Goal: Information Seeking & Learning: Understand process/instructions

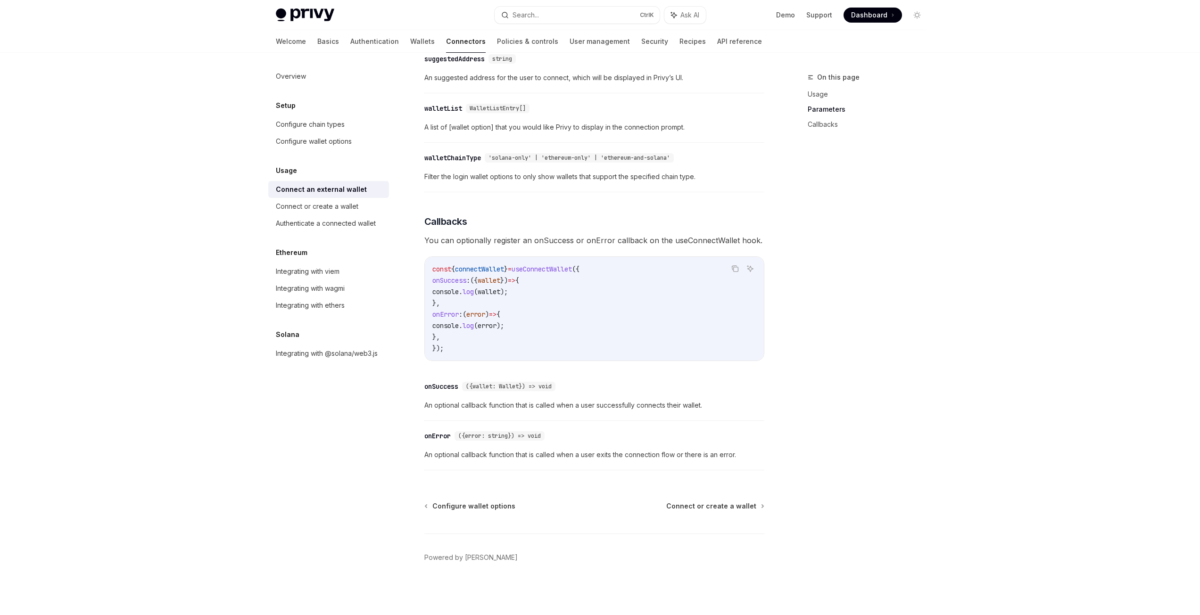
scroll to position [0, 218]
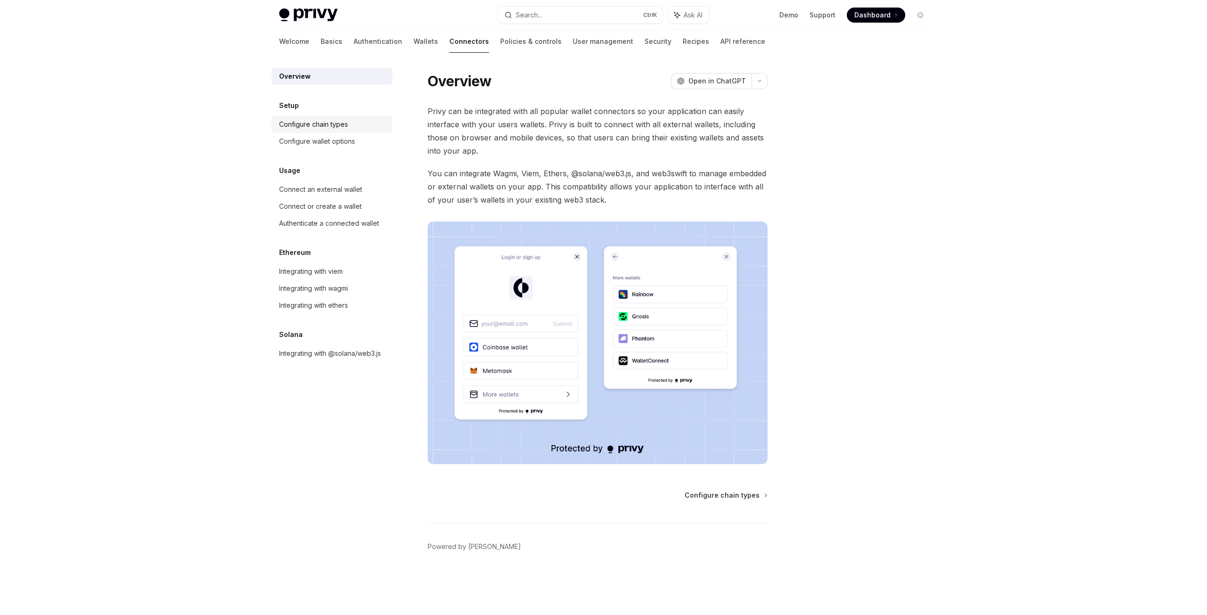
click at [332, 131] on link "Configure chain types" at bounding box center [332, 124] width 121 height 17
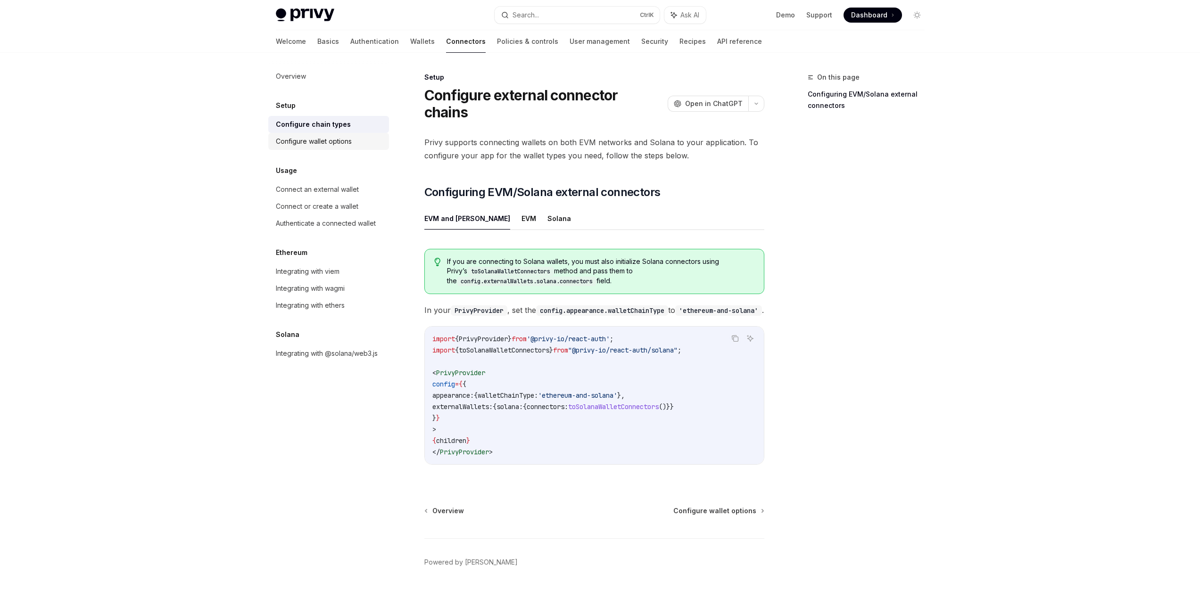
click at [340, 147] on div "Configure wallet options" at bounding box center [314, 141] width 76 height 11
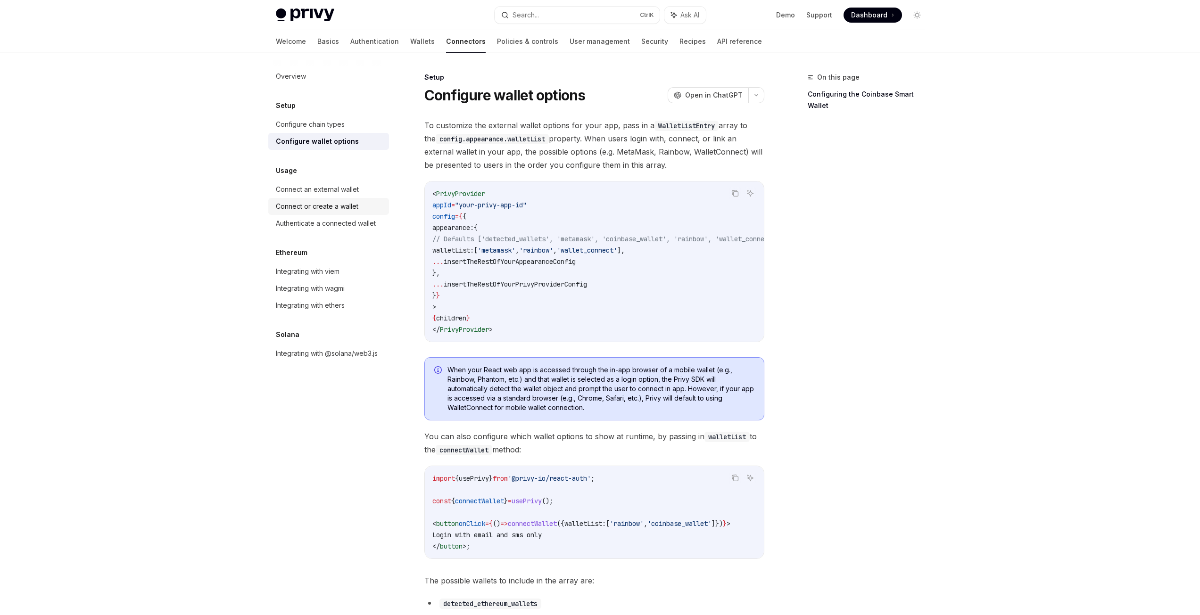
click at [341, 199] on link "Connect or create a wallet" at bounding box center [328, 206] width 121 height 17
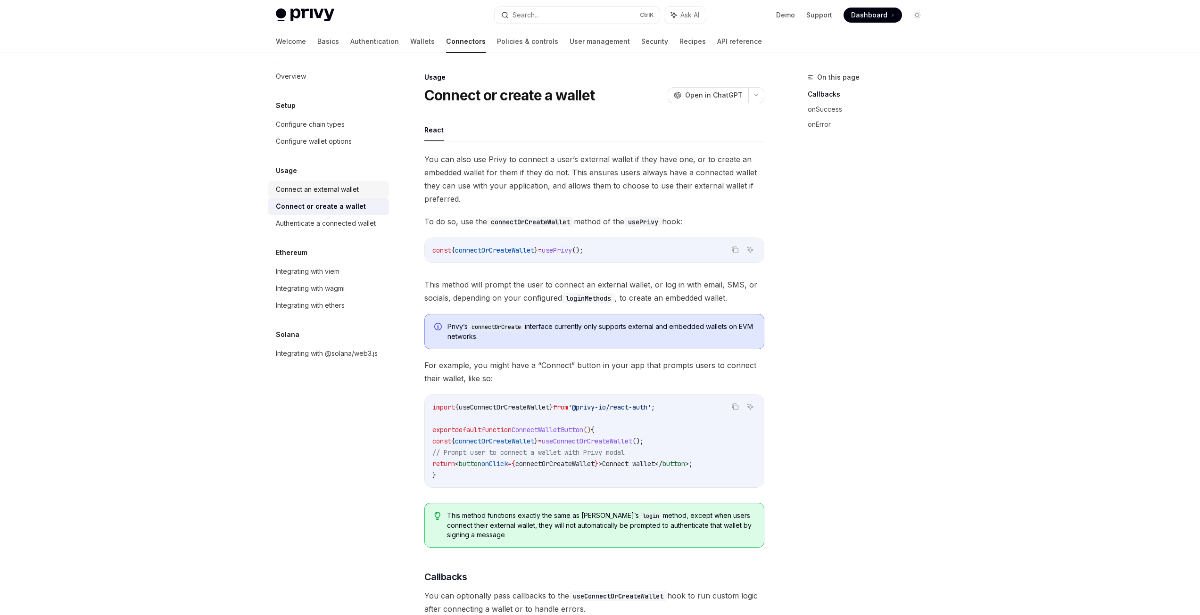
click at [374, 190] on div "Connect an external wallet" at bounding box center [330, 189] width 108 height 11
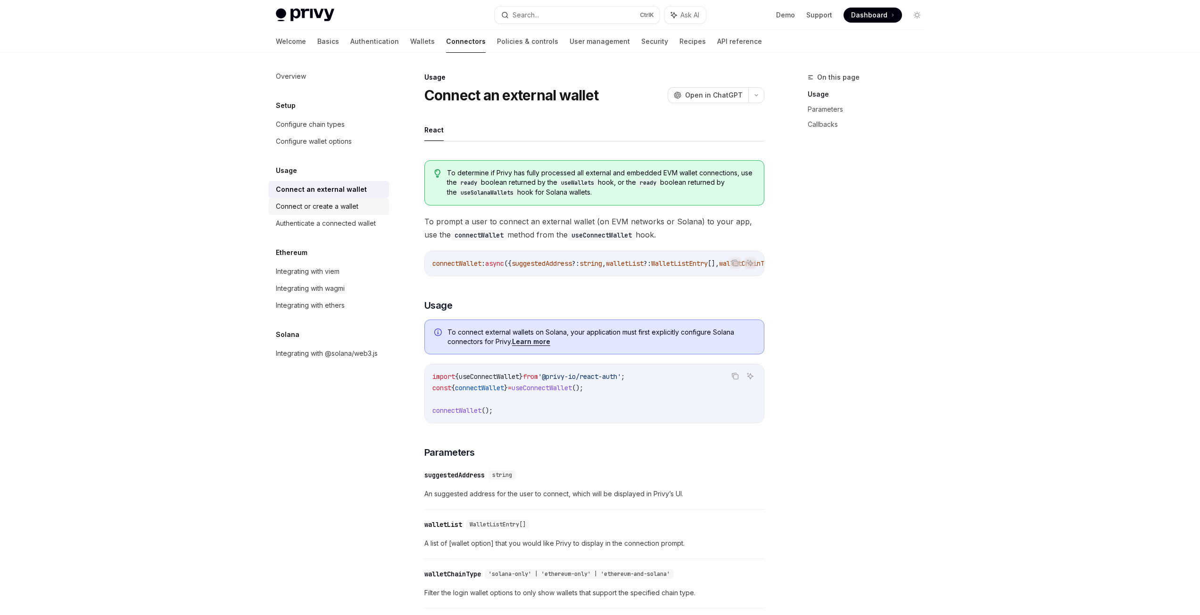
click at [374, 207] on div "Connect or create a wallet" at bounding box center [330, 206] width 108 height 11
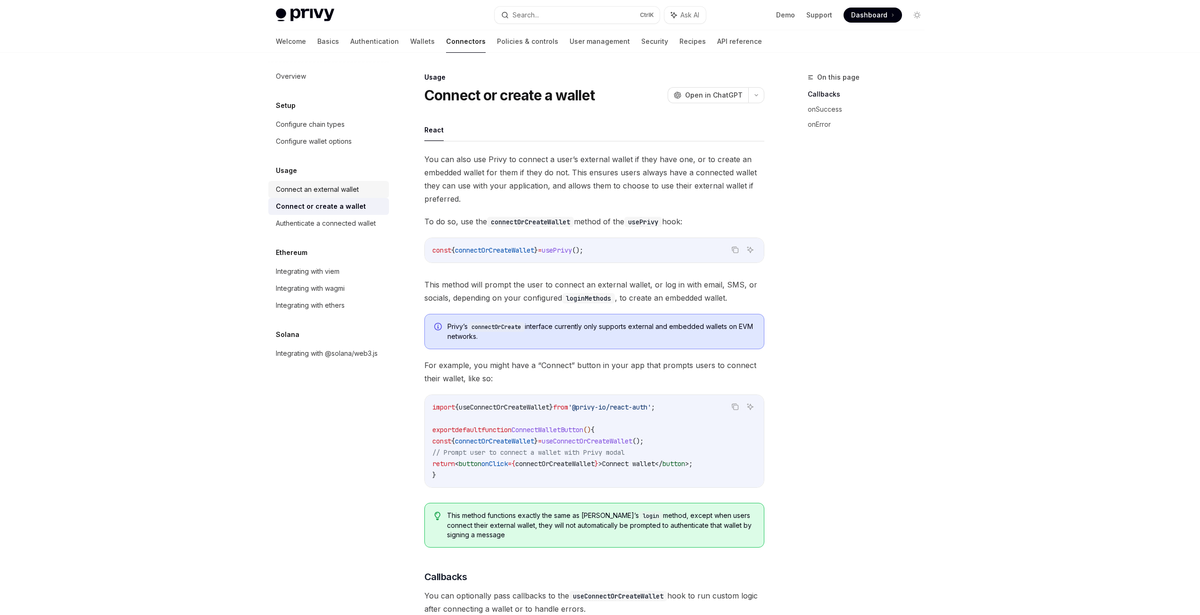
click at [371, 192] on div "Connect an external wallet" at bounding box center [330, 189] width 108 height 11
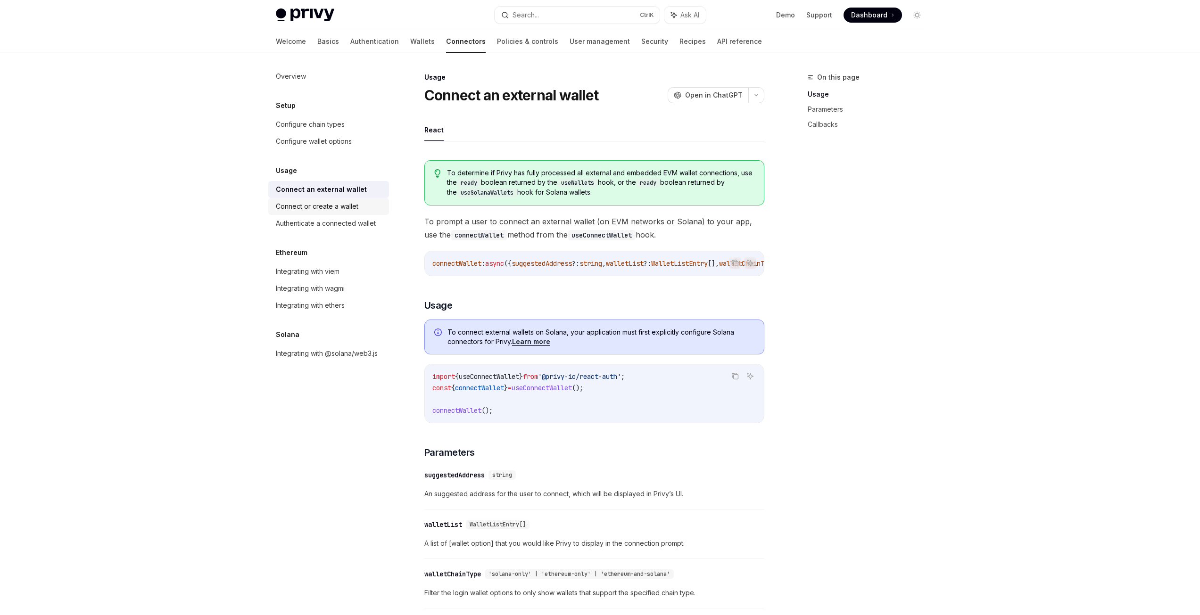
click at [369, 201] on div "Connect or create a wallet" at bounding box center [330, 206] width 108 height 11
type textarea "*"
